Goal: Task Accomplishment & Management: Manage account settings

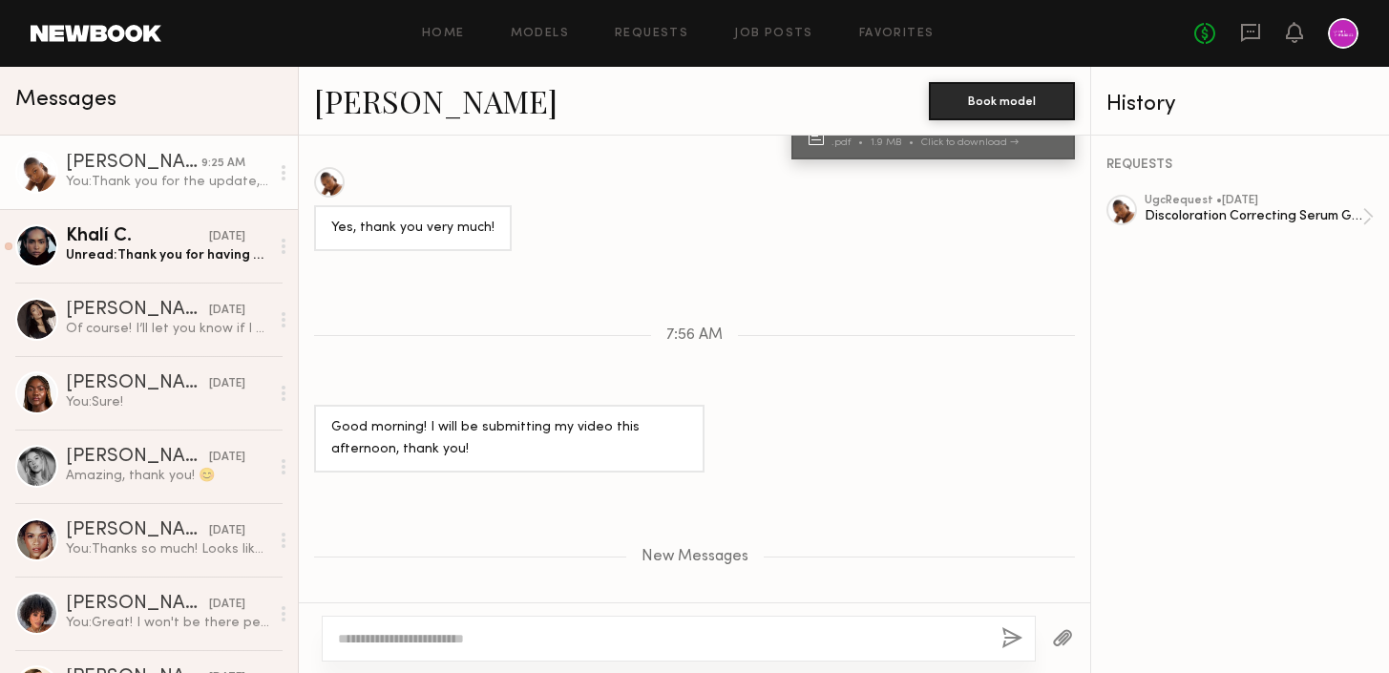
click at [174, 168] on div "[PERSON_NAME]" at bounding box center [134, 163] width 136 height 19
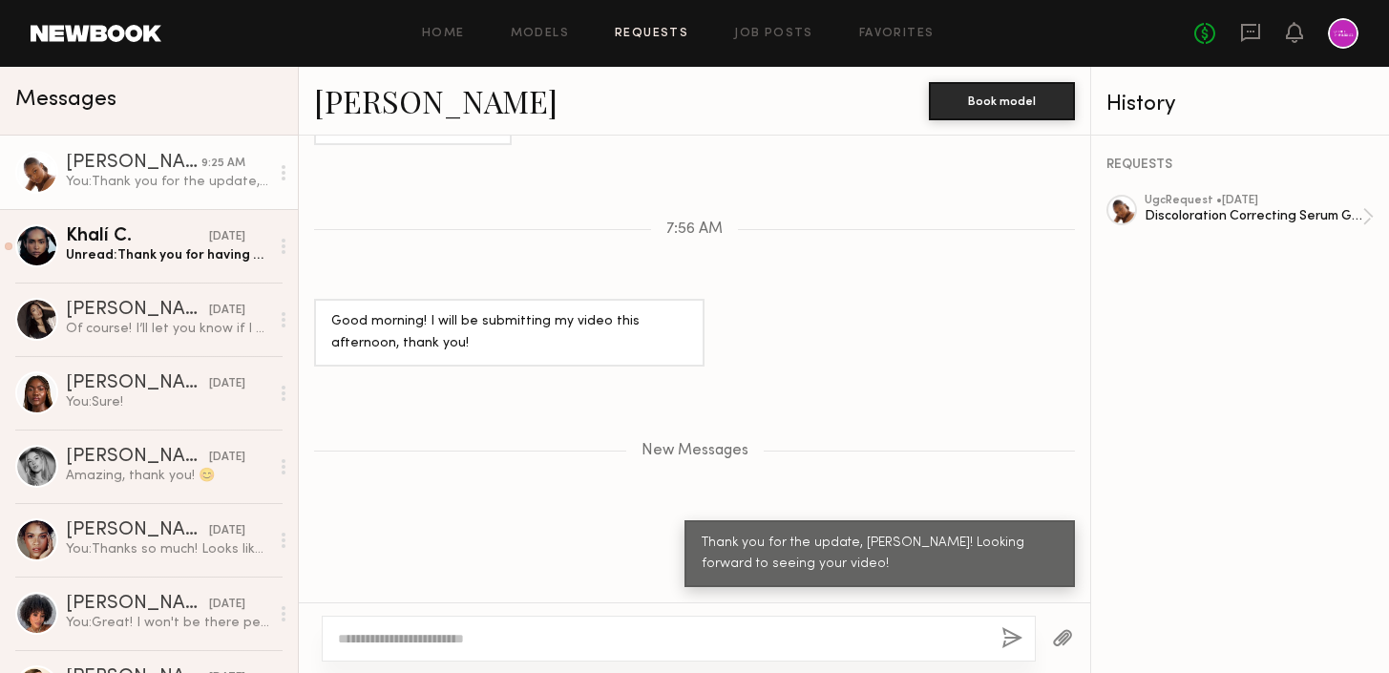
click at [654, 32] on link "Requests" at bounding box center [652, 34] width 74 height 12
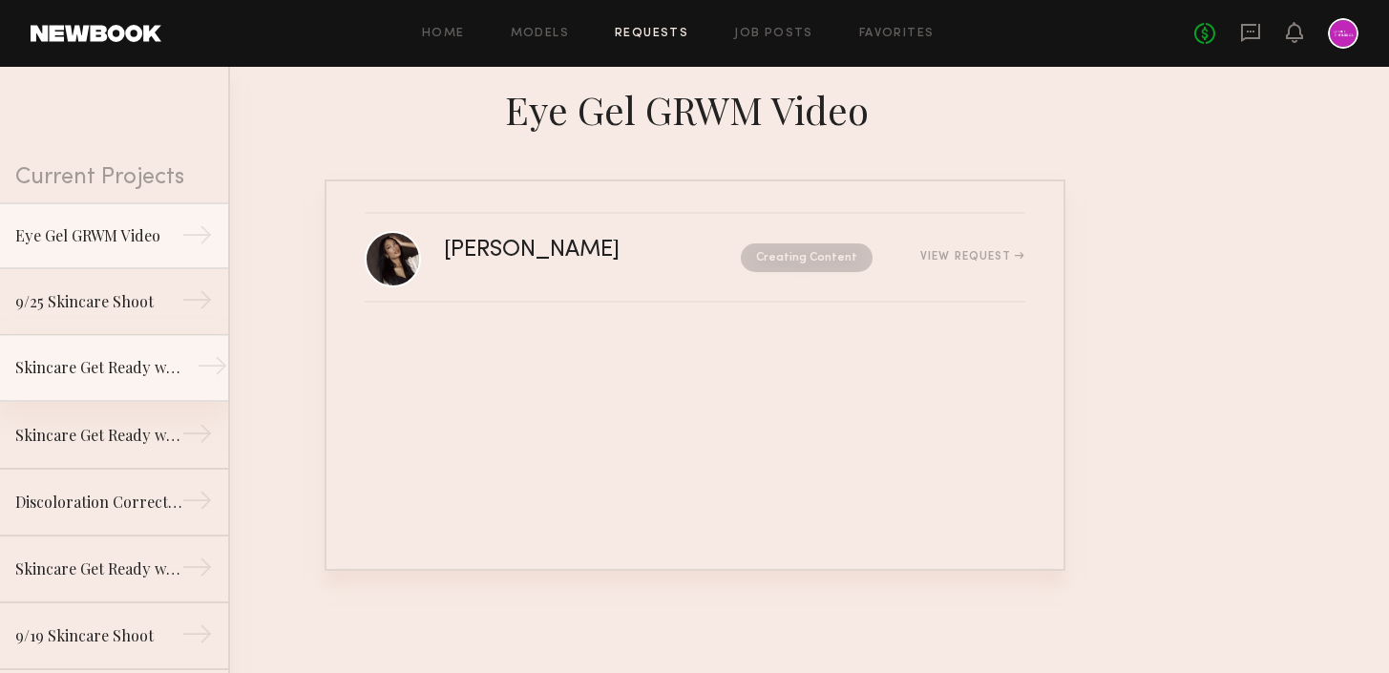
click at [117, 345] on link "Skincare Get Ready with Me Video (Body Treatment) →" at bounding box center [114, 368] width 228 height 67
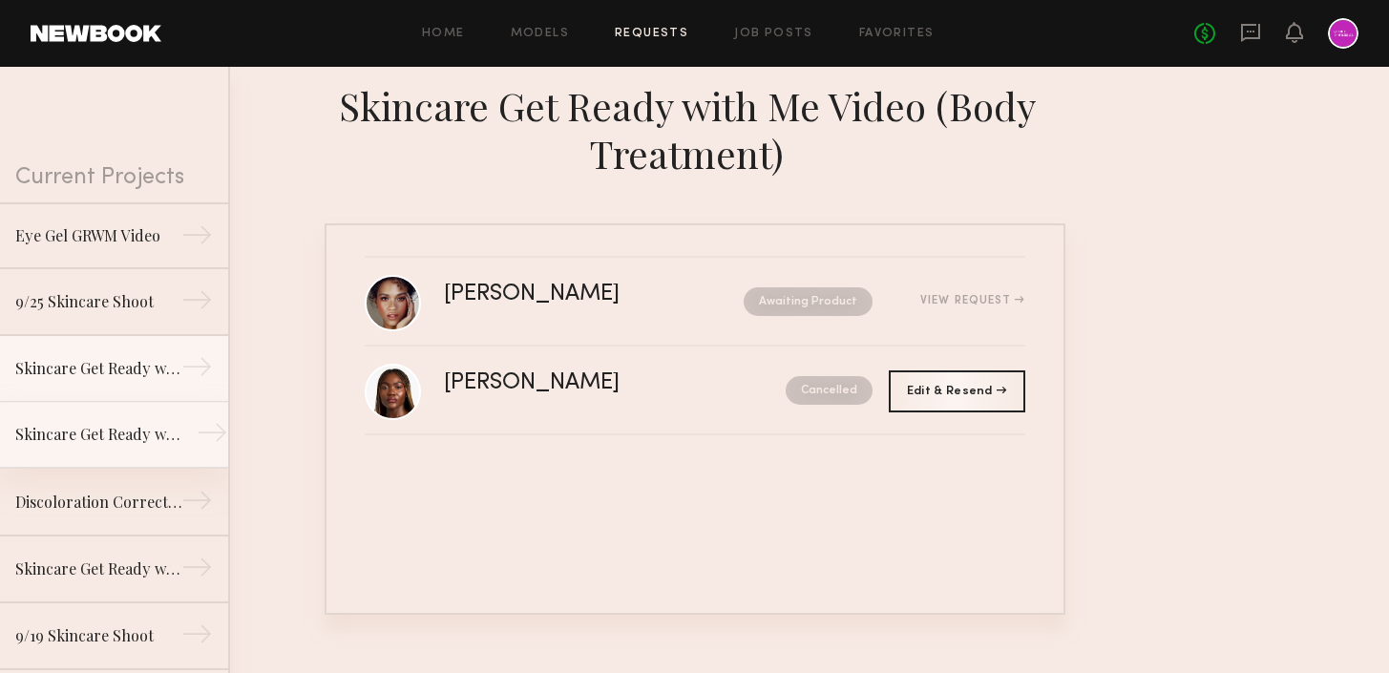
click at [117, 439] on div "Skincare Get Ready with Me Video (Eye Gel)" at bounding box center [98, 434] width 166 height 23
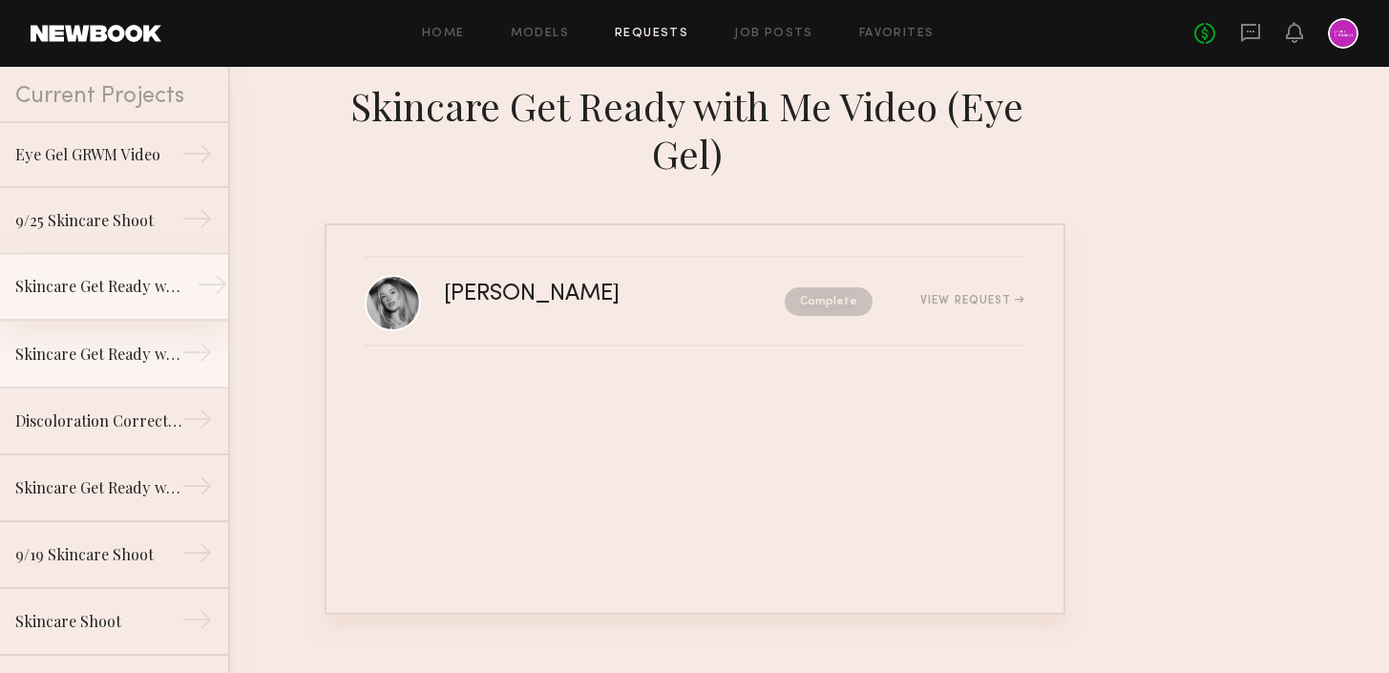
scroll to position [96, 0]
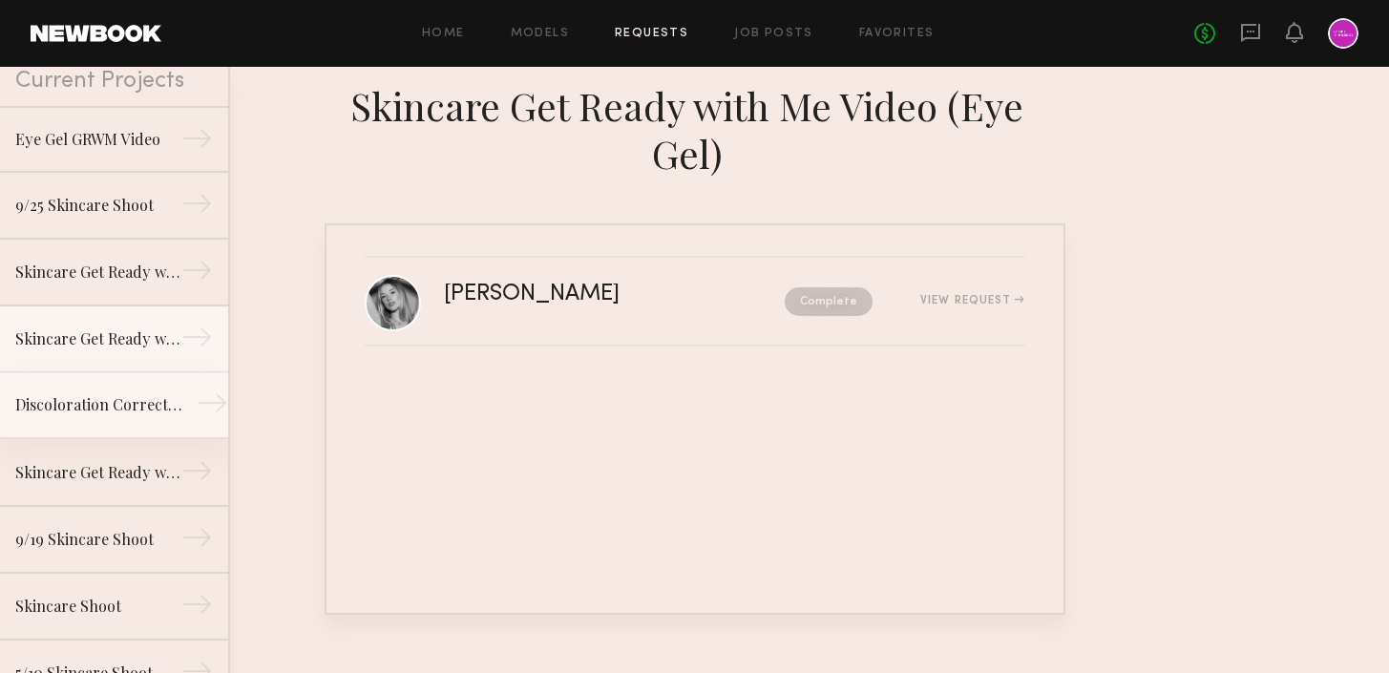
click at [114, 408] on div "Discoloration Correcting Serum GRWM Video" at bounding box center [98, 404] width 166 height 23
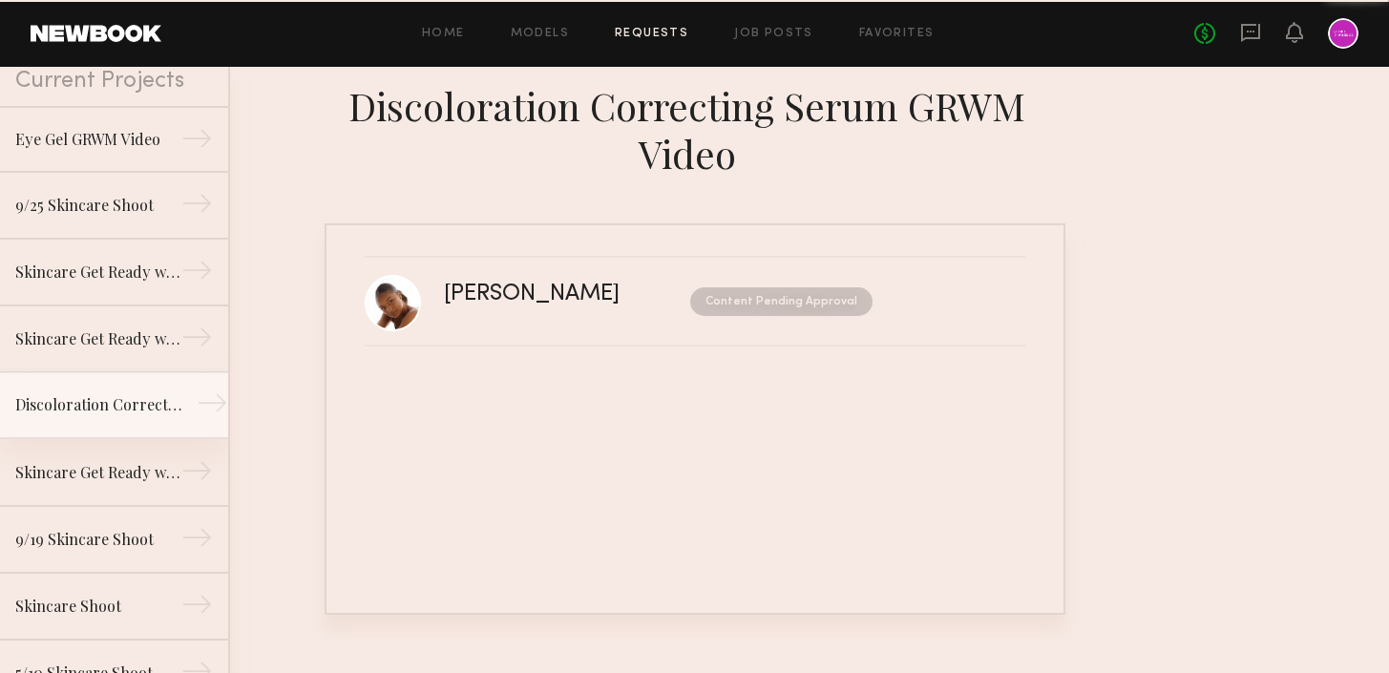
scroll to position [131, 0]
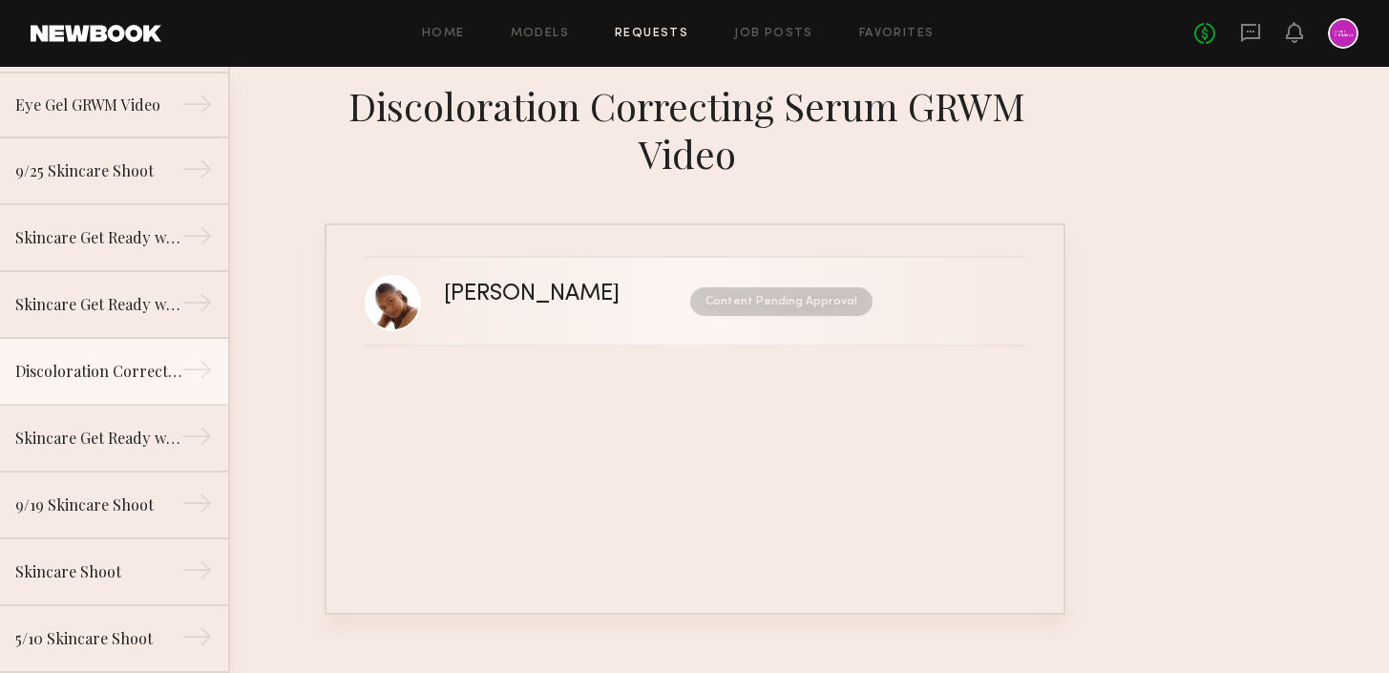
click at [533, 321] on link "[PERSON_NAME] Content Pending Approval" at bounding box center [695, 302] width 661 height 89
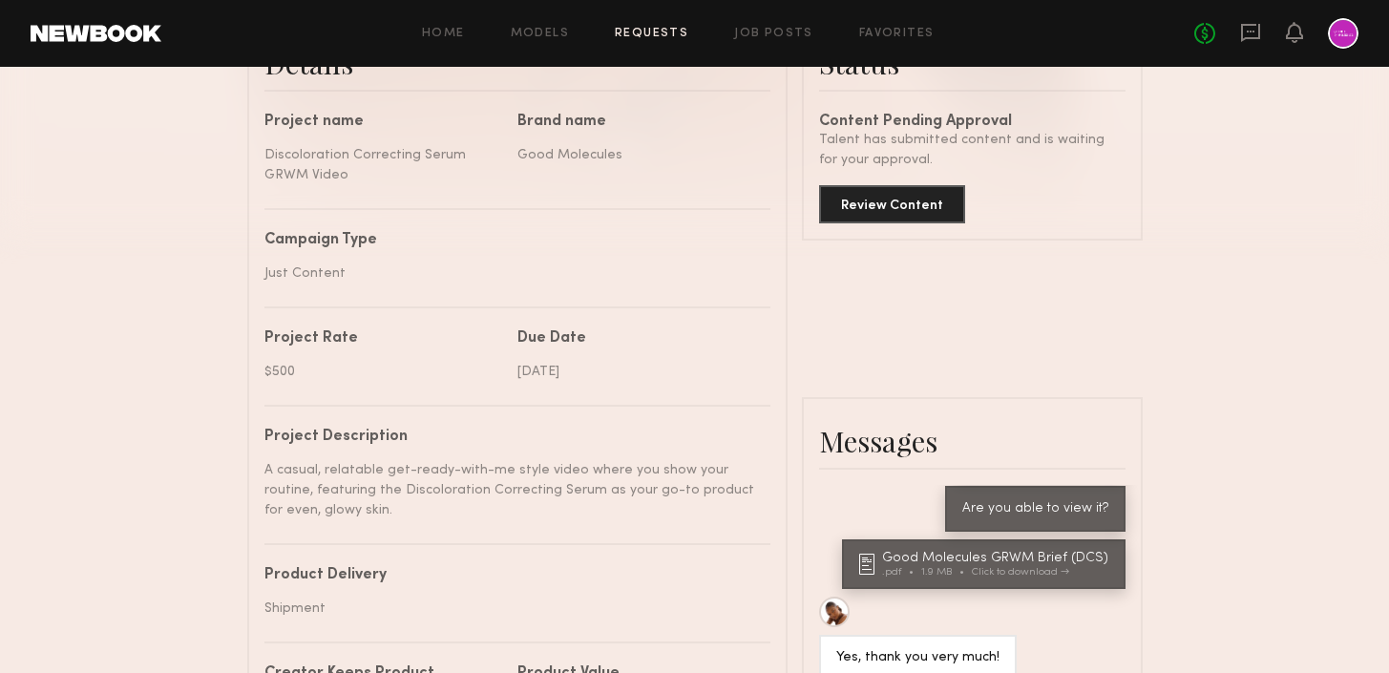
scroll to position [562, 0]
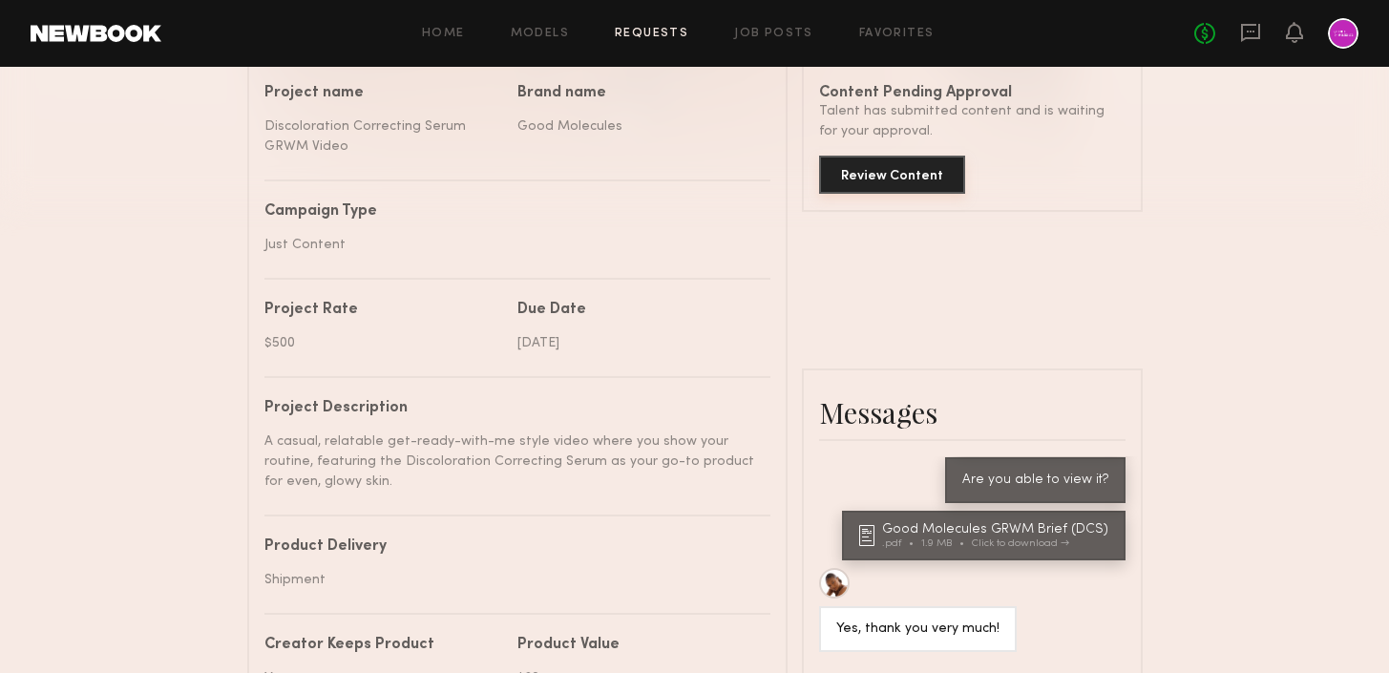
click at [903, 176] on button "Review Content" at bounding box center [892, 175] width 146 height 38
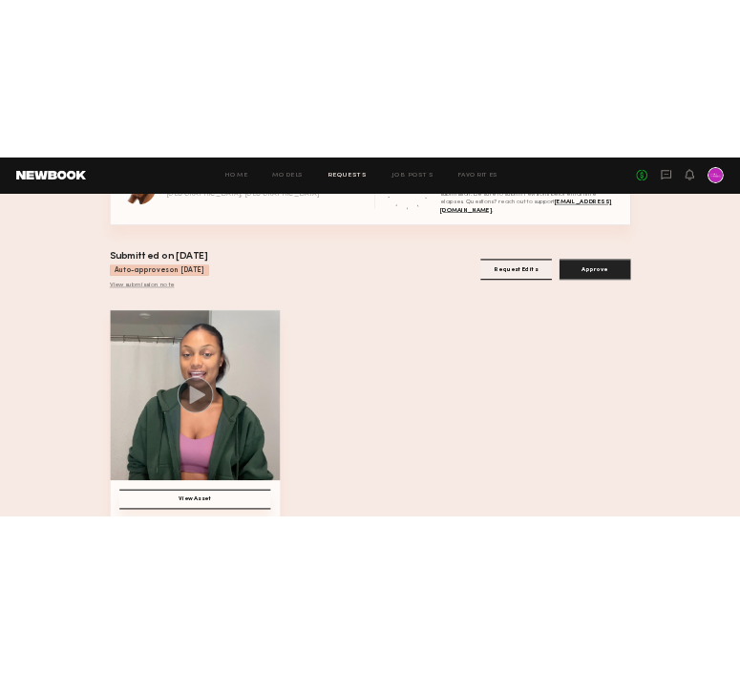
scroll to position [120, 0]
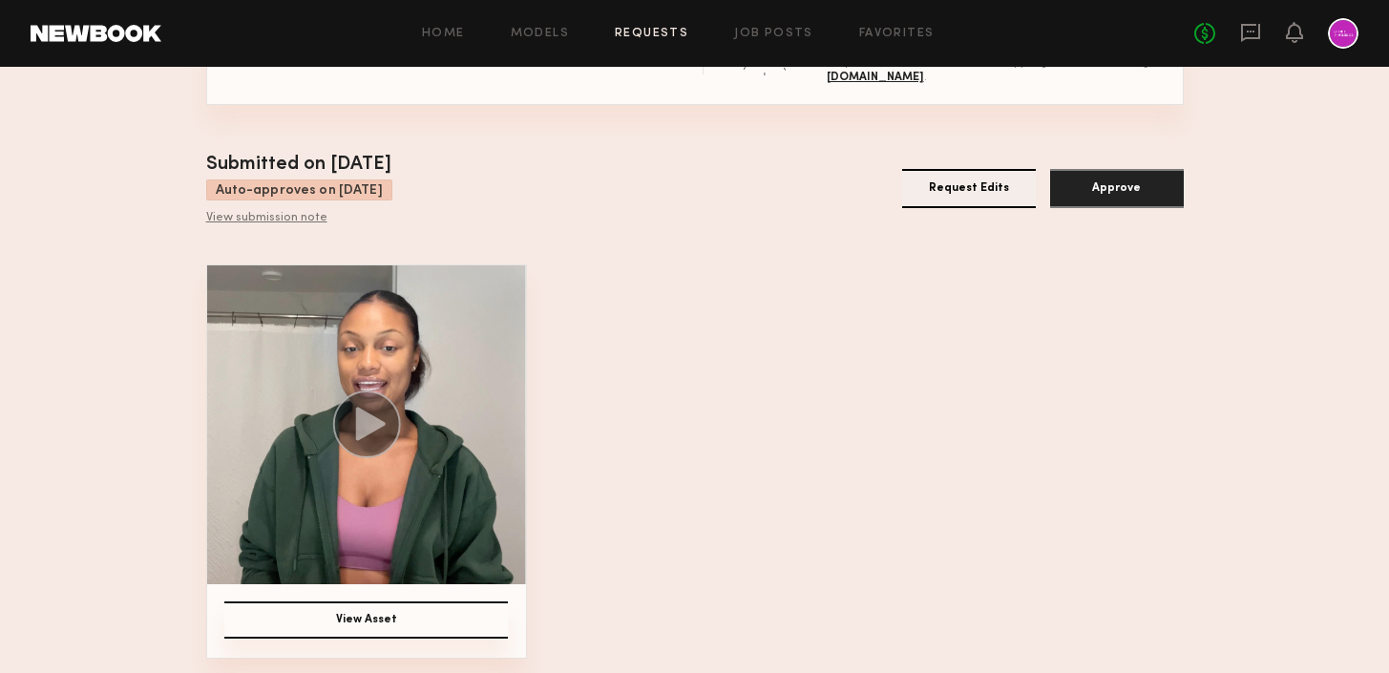
click at [361, 426] on icon at bounding box center [370, 424] width 30 height 33
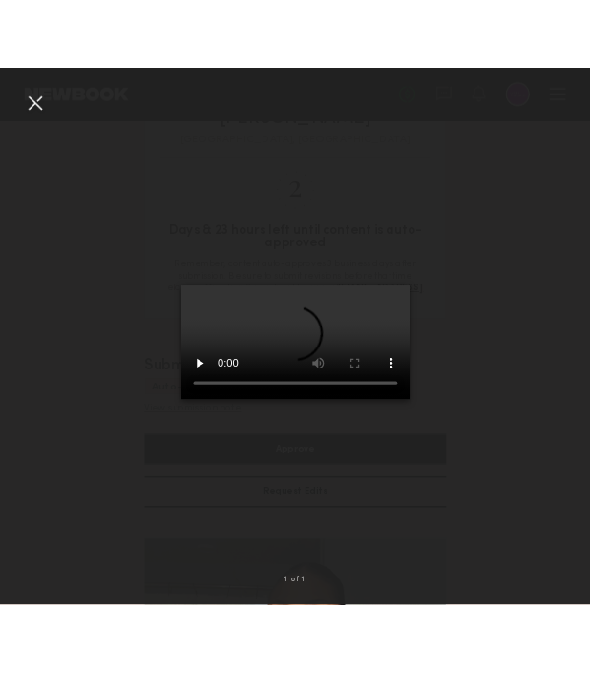
scroll to position [99, 0]
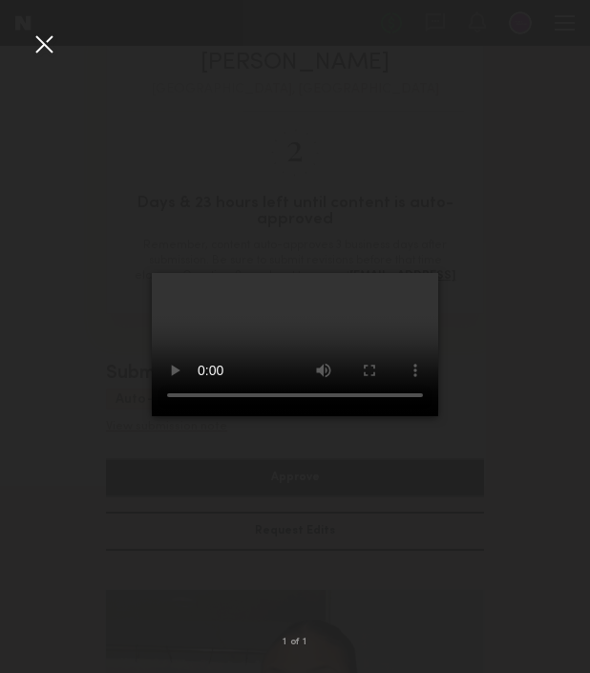
click at [53, 46] on div at bounding box center [44, 44] width 31 height 31
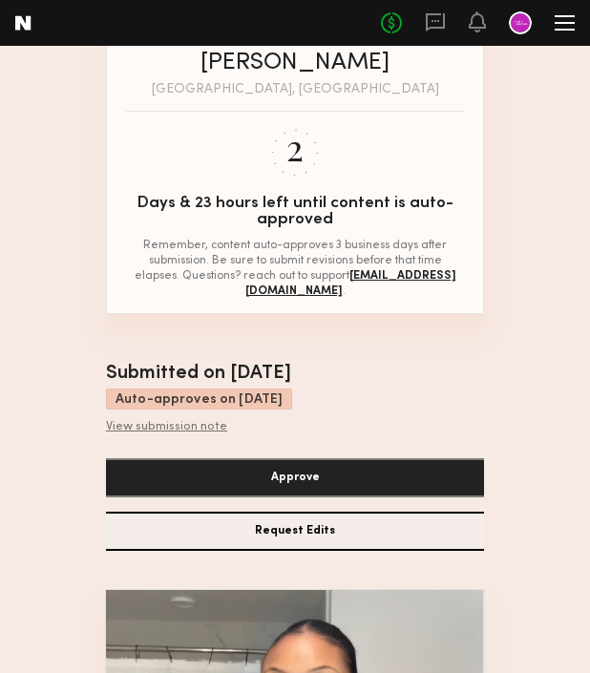
click at [431, 383] on div "Submitted on [DATE] Auto-approves on [DATE] View submission note Request Edits …" at bounding box center [295, 455] width 378 height 191
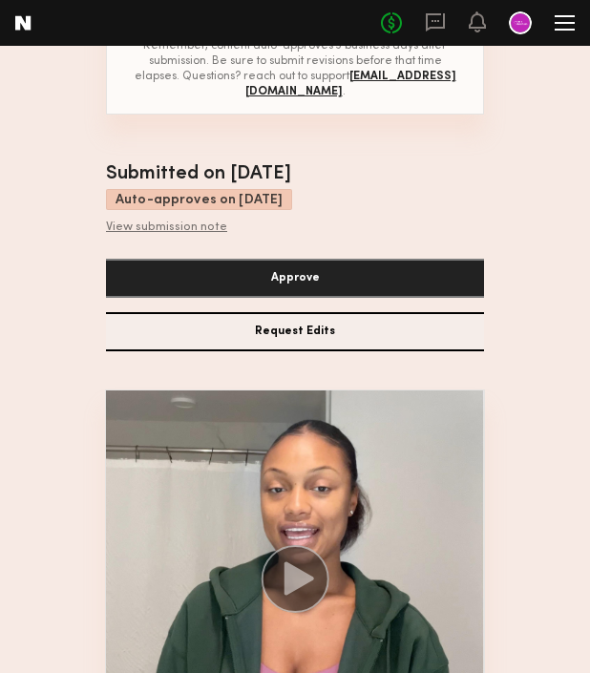
scroll to position [490, 0]
